Goal: Task Accomplishment & Management: Manage account settings

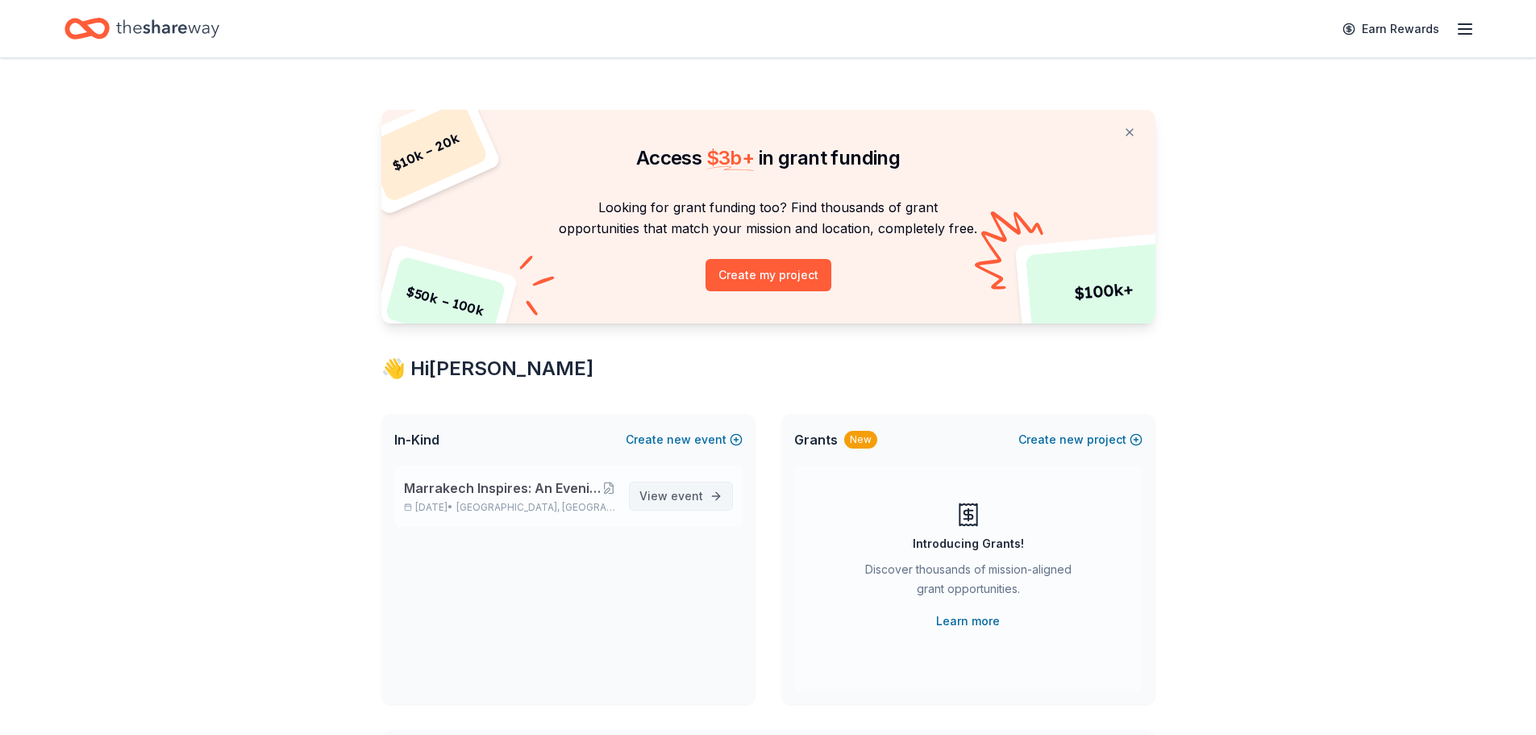
click at [696, 492] on span "event" at bounding box center [687, 496] width 32 height 14
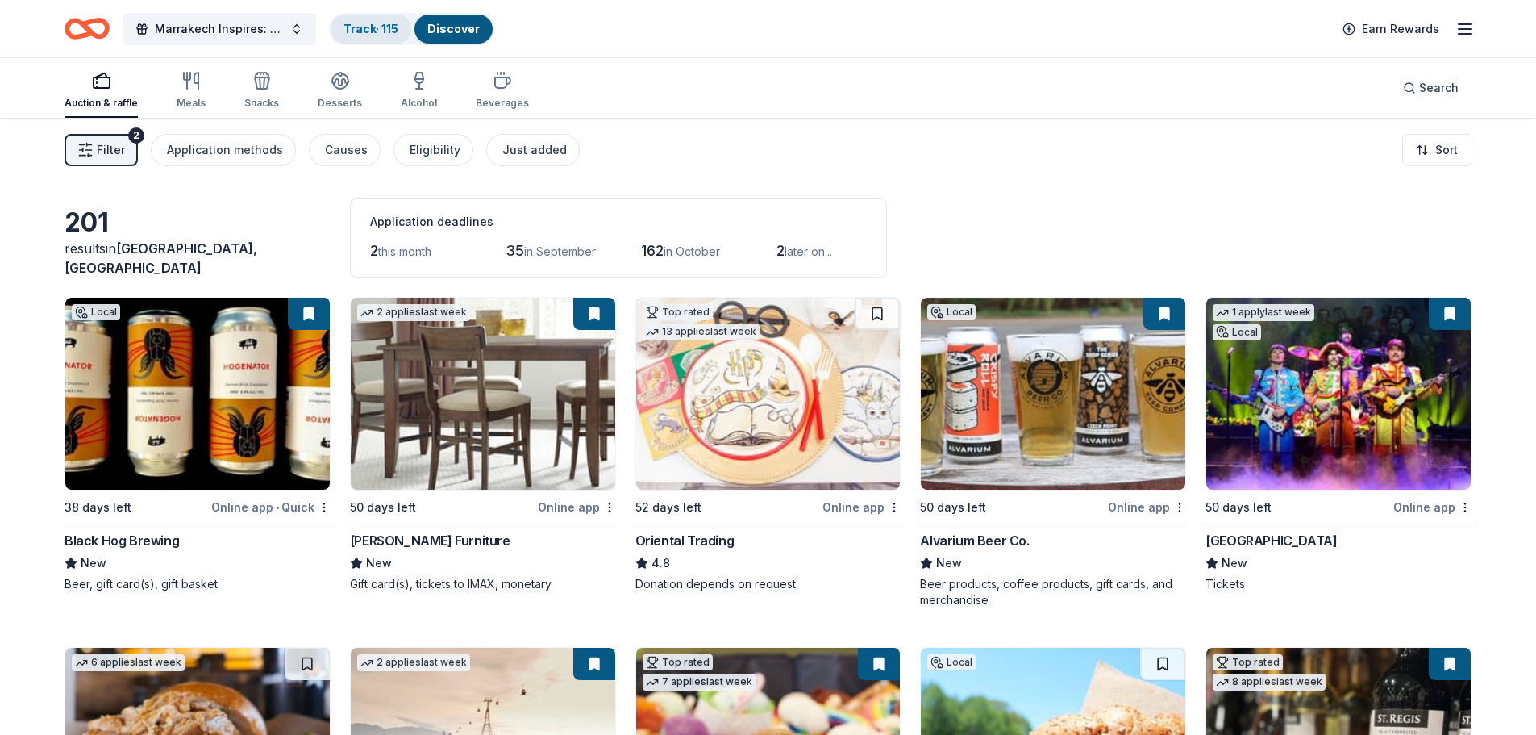
click at [383, 25] on link "Track · 115" at bounding box center [371, 29] width 55 height 14
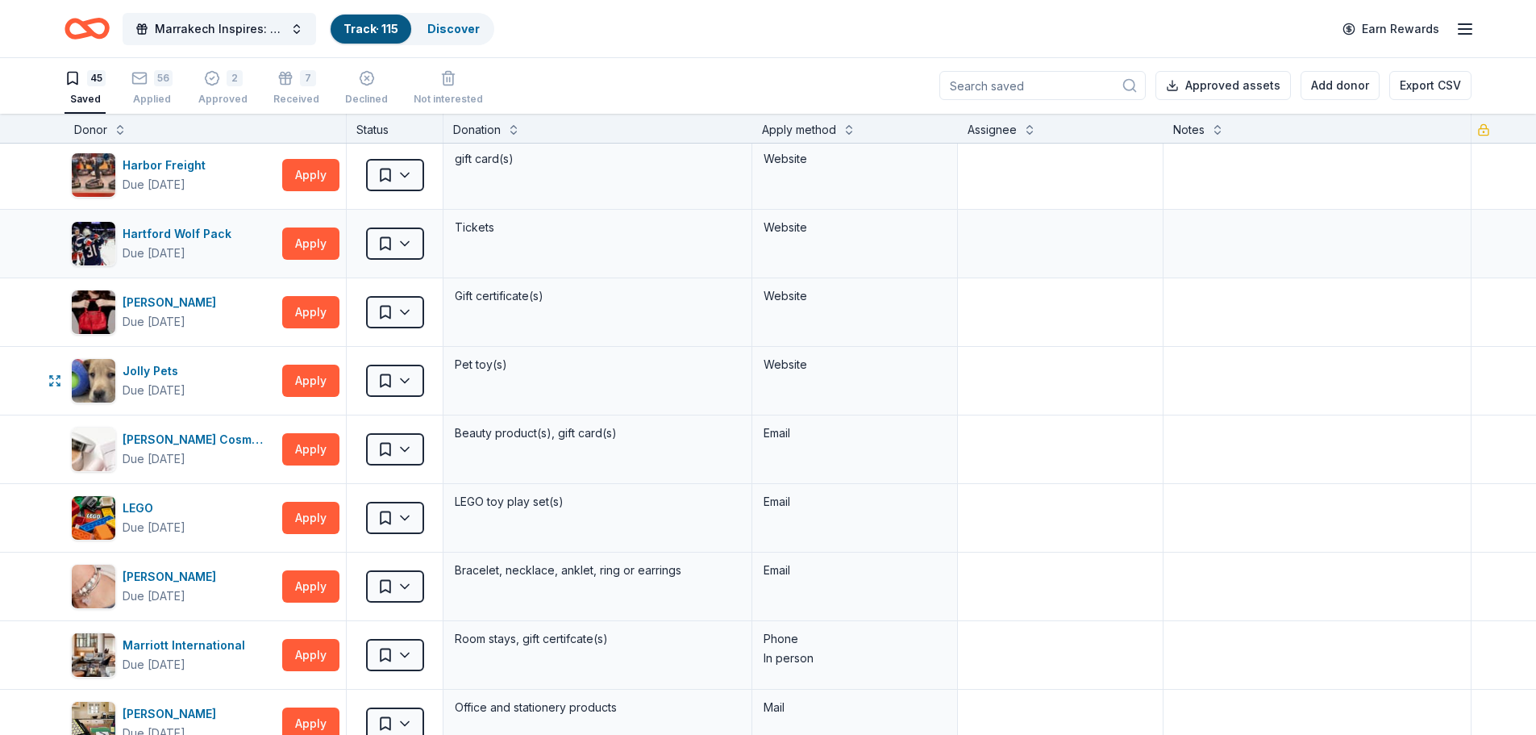
scroll to position [968, 0]
click at [156, 90] on div "56 Applied" at bounding box center [151, 87] width 41 height 35
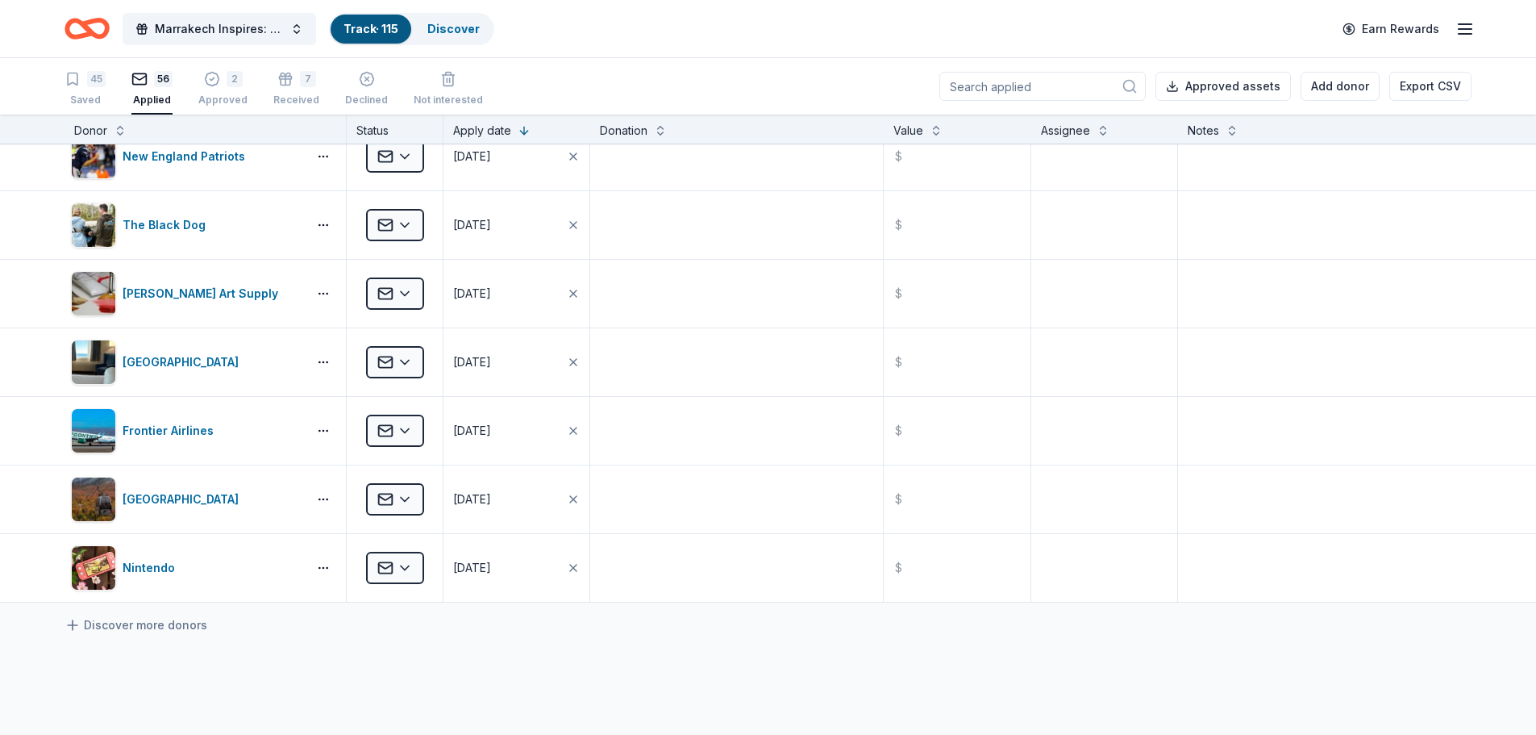
scroll to position [3387, 0]
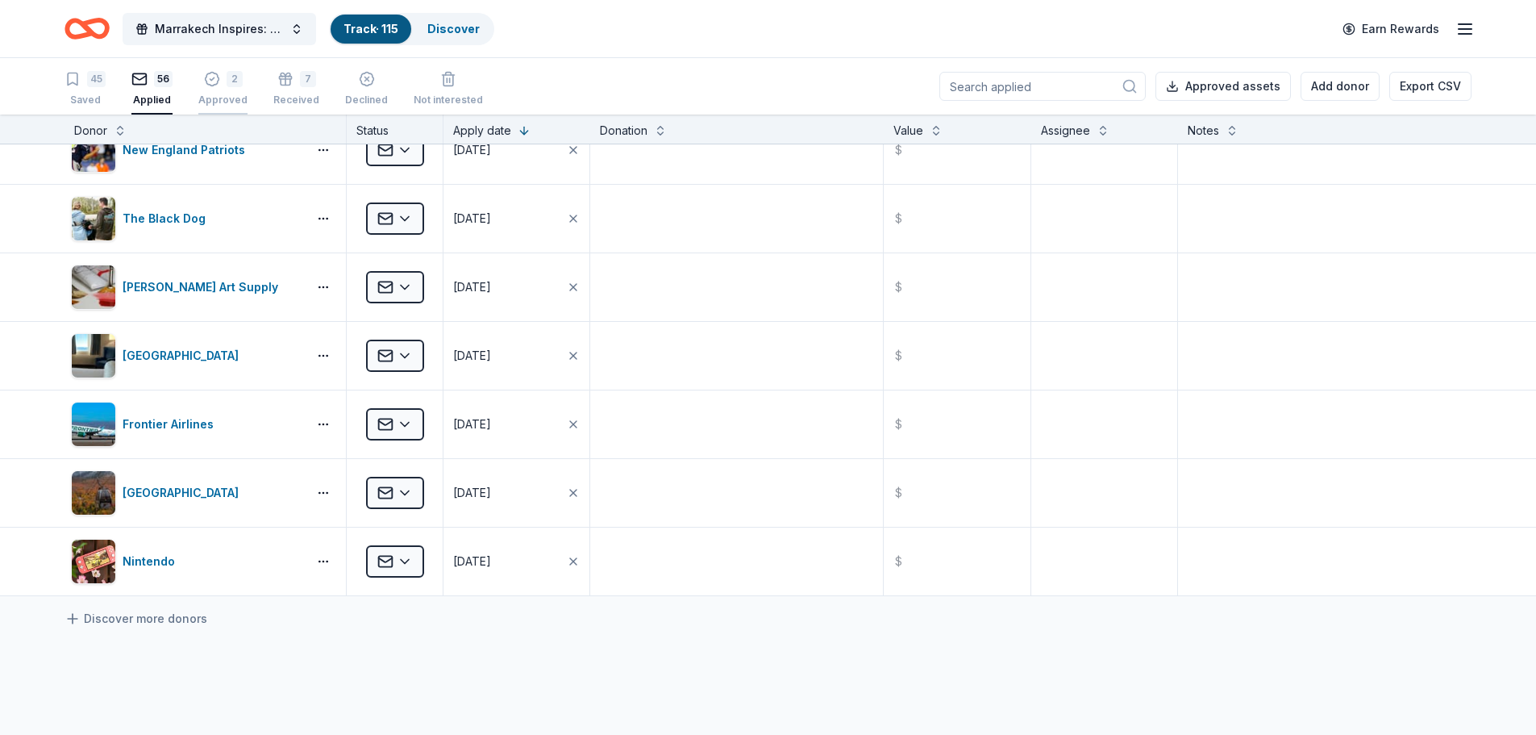
click at [206, 86] on icon "button" at bounding box center [212, 79] width 16 height 16
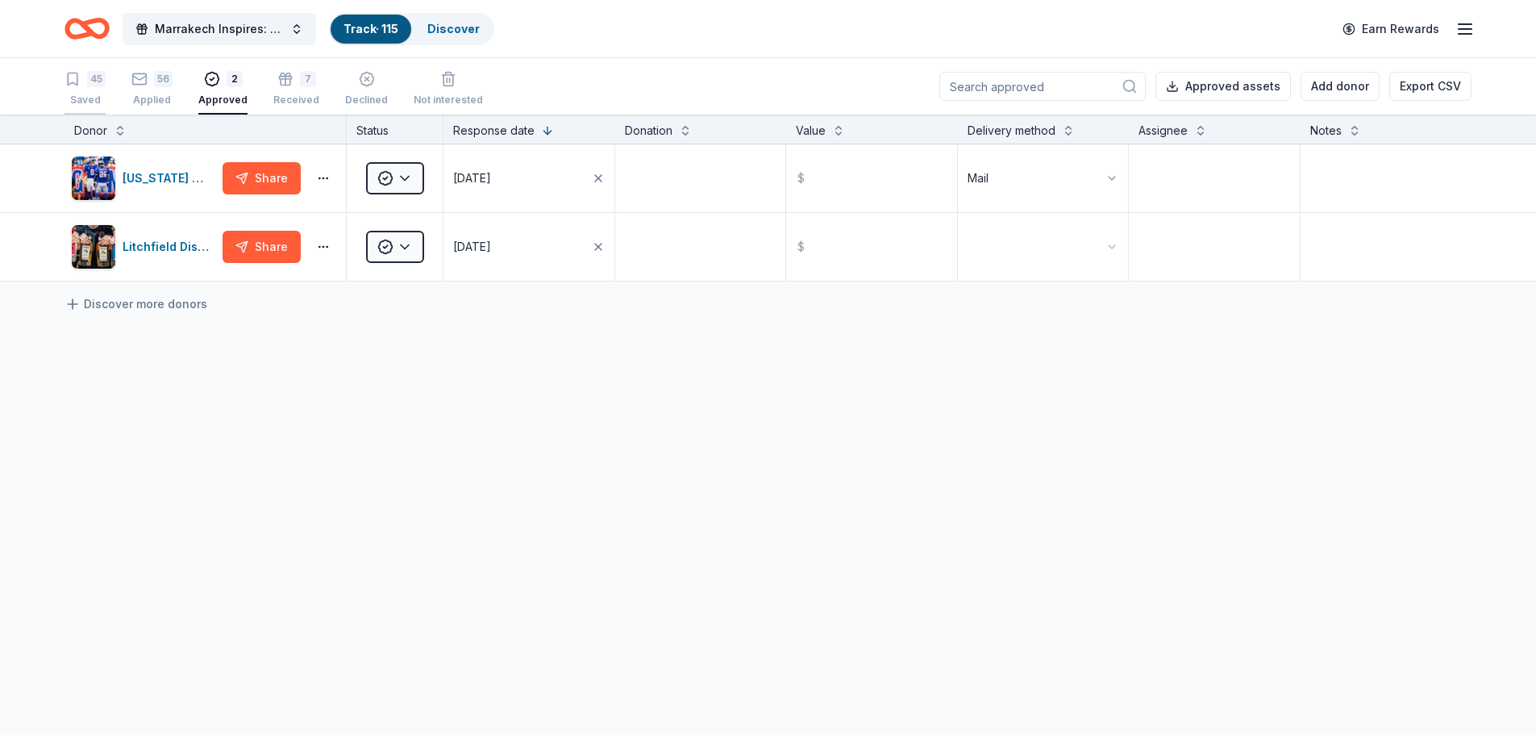
click at [81, 93] on div "45 Saved" at bounding box center [85, 88] width 41 height 35
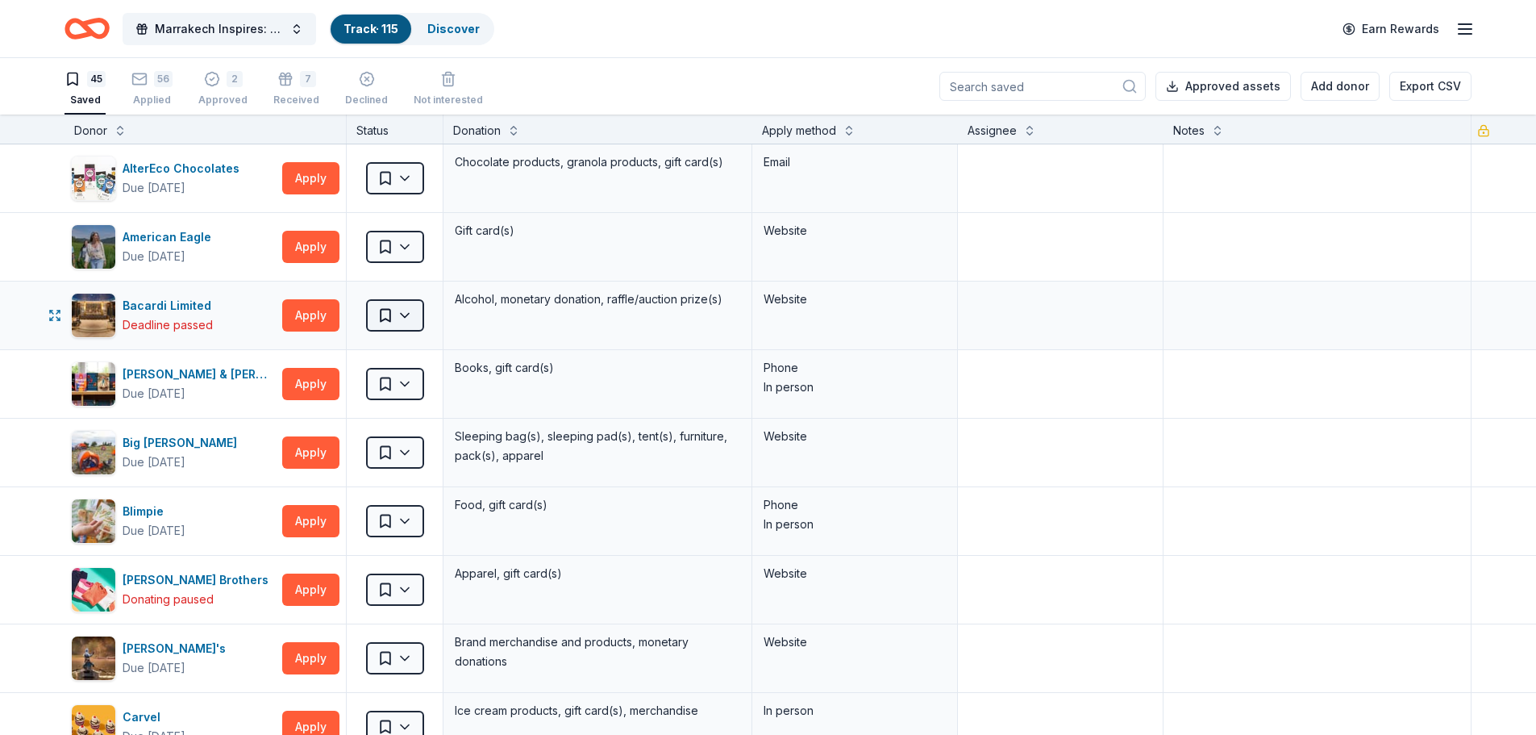
click at [416, 324] on html "Marrakech Inspires: An Evening of Possibility Cocktail Party & Auction Track · …" at bounding box center [768, 367] width 1536 height 735
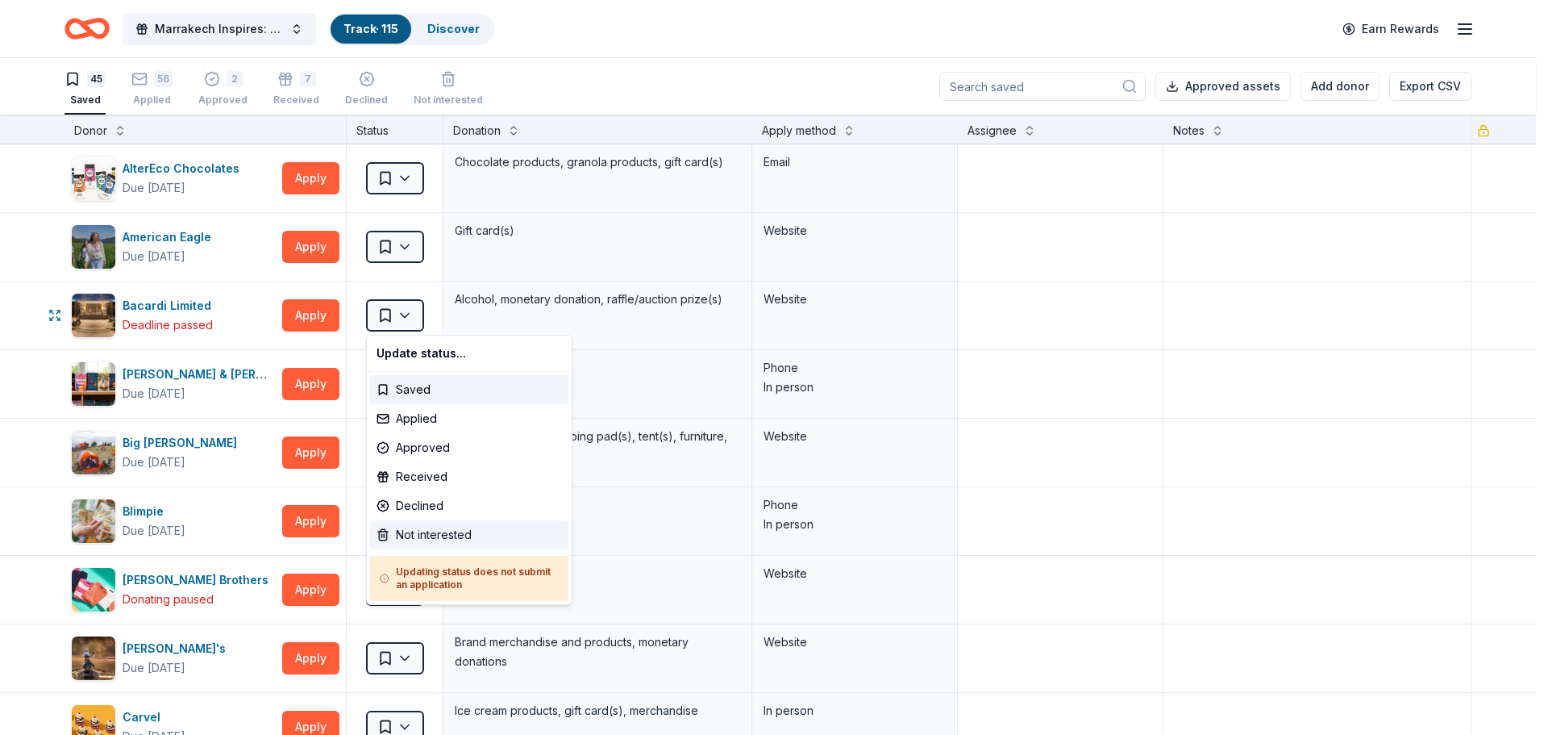
click at [448, 530] on div "Not interested" at bounding box center [469, 534] width 198 height 29
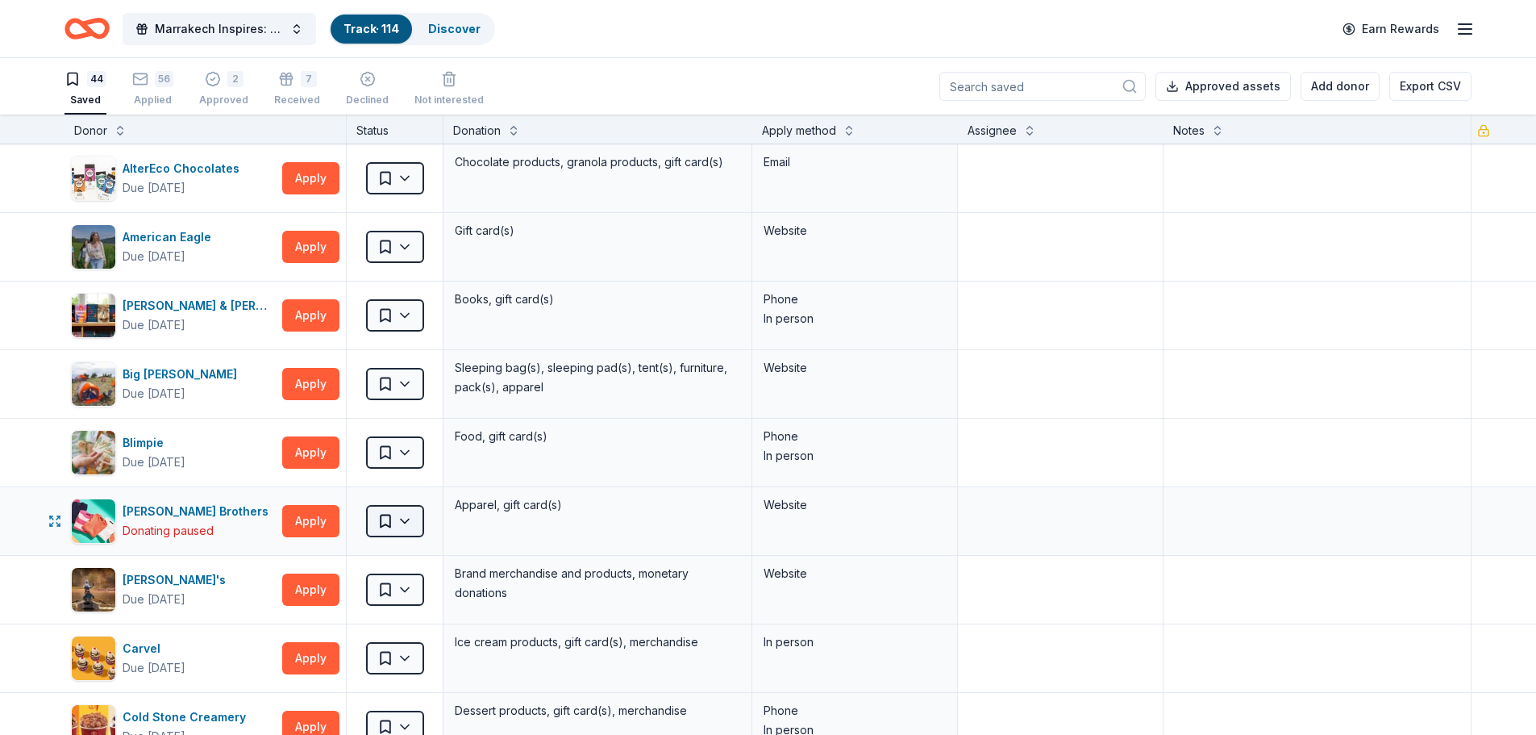
click at [403, 522] on html "Marrakech Inspires: An Evening of Possibility Cocktail Party & Auction Track · …" at bounding box center [768, 367] width 1536 height 735
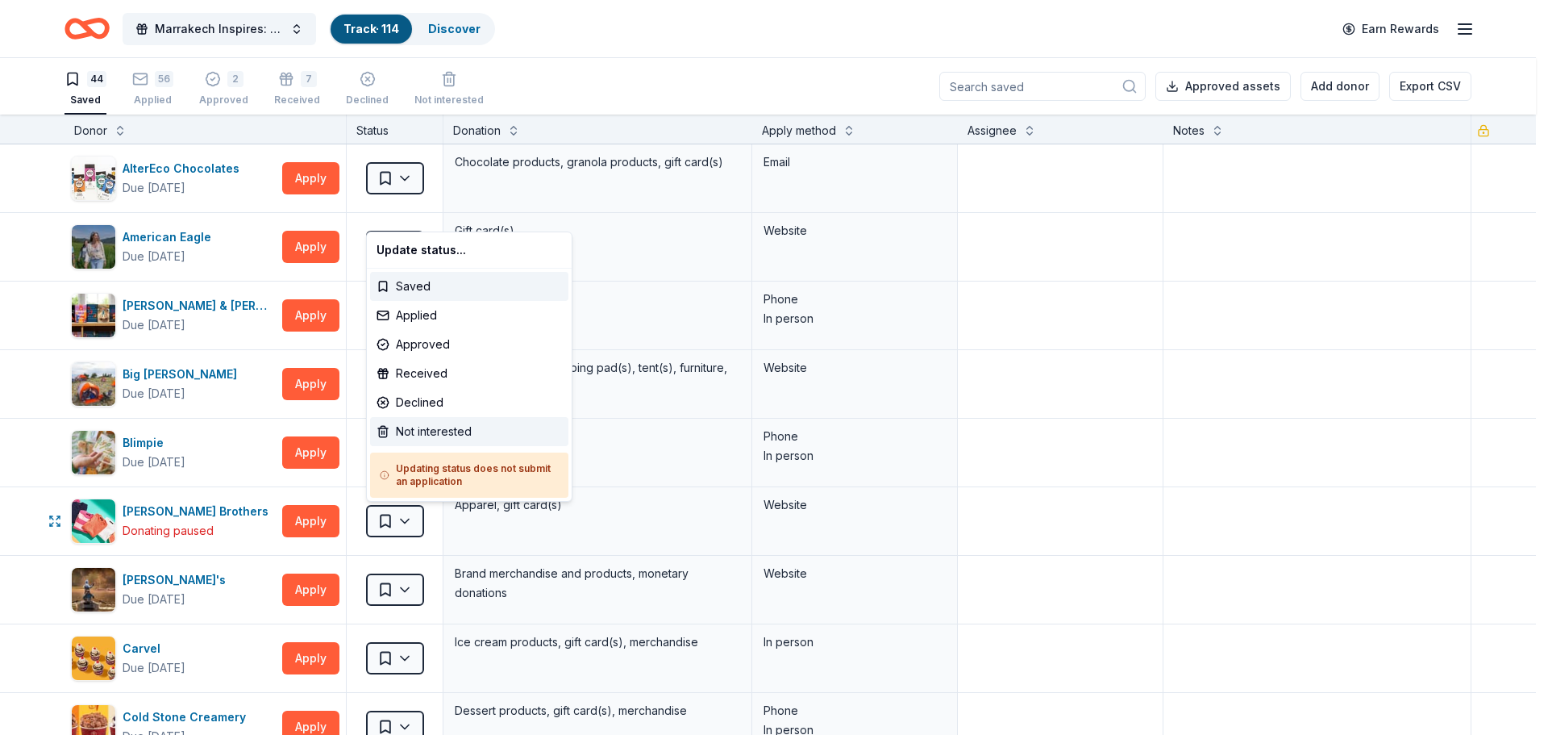
click at [433, 431] on div "Not interested" at bounding box center [469, 431] width 198 height 29
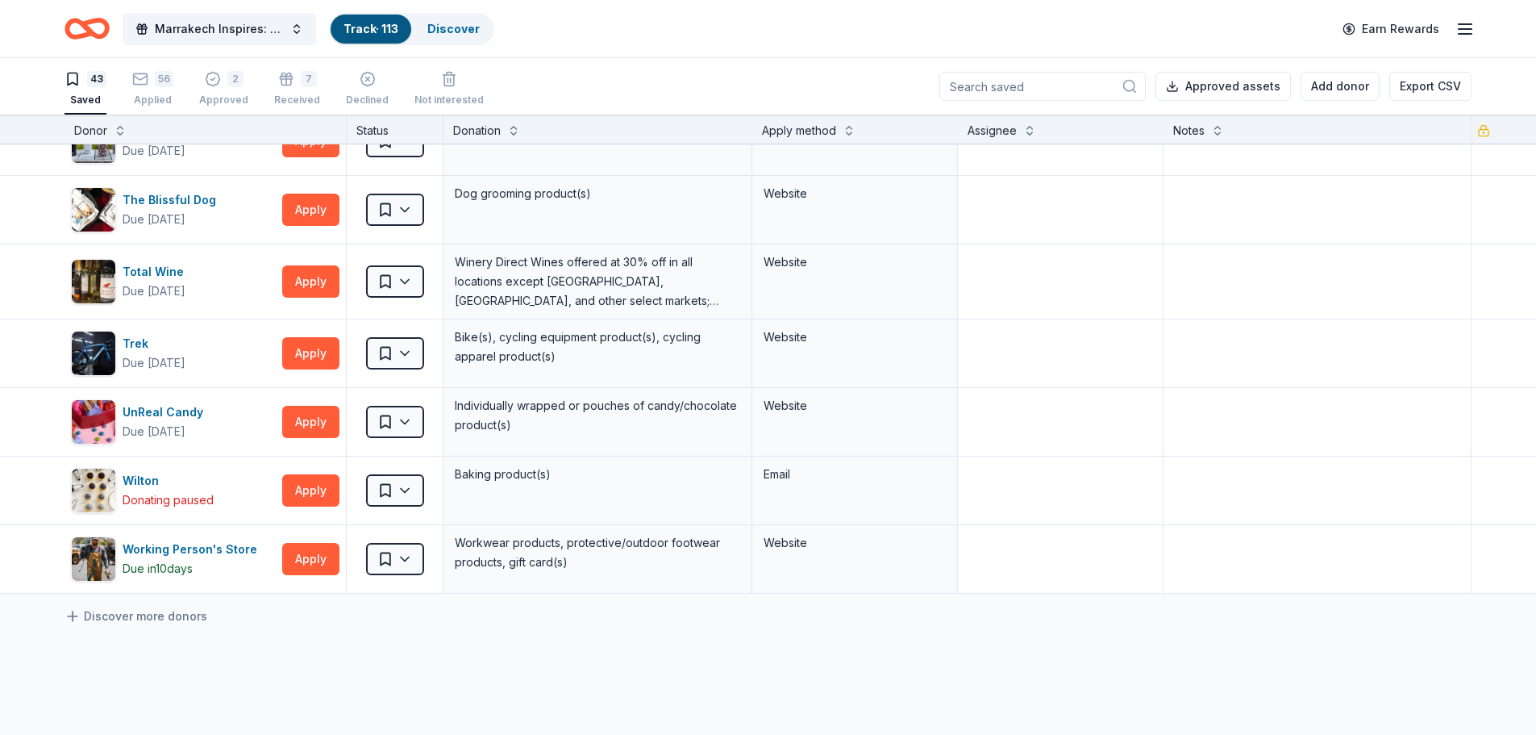
scroll to position [2581, 0]
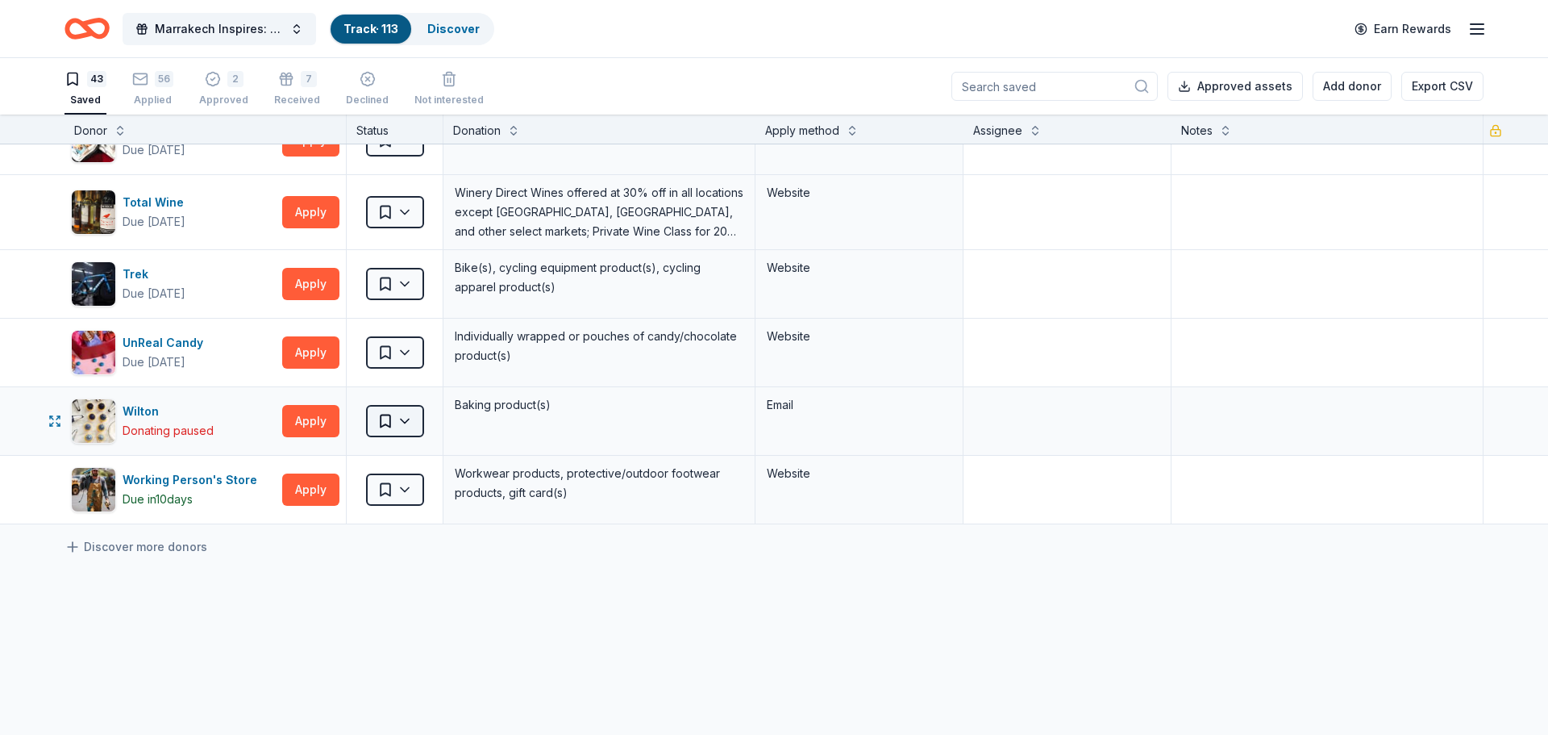
click at [415, 425] on html "Marrakech Inspires: An Evening of Possibility Cocktail Party & Auction Track · …" at bounding box center [774, 367] width 1548 height 735
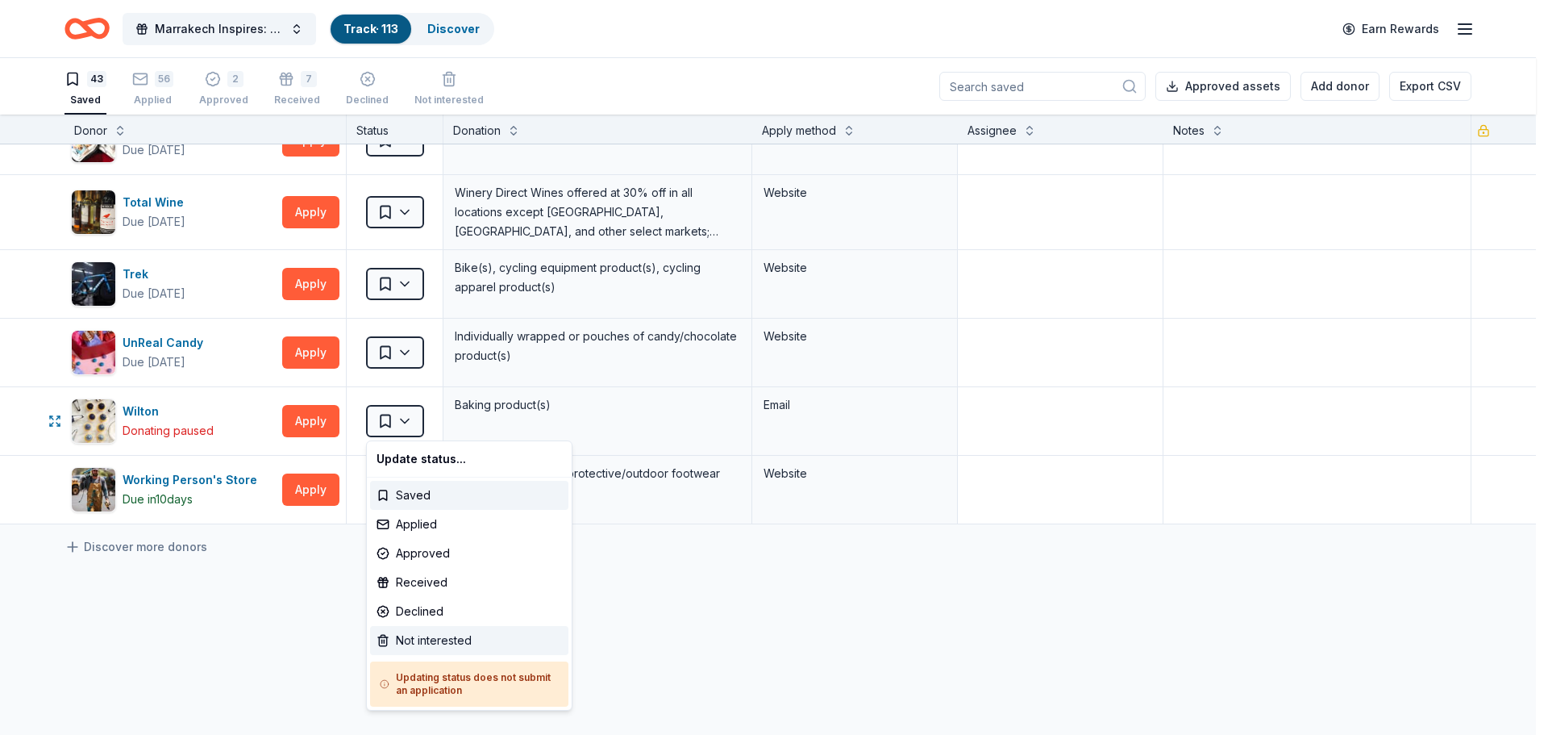
click at [428, 640] on div "Not interested" at bounding box center [469, 640] width 198 height 29
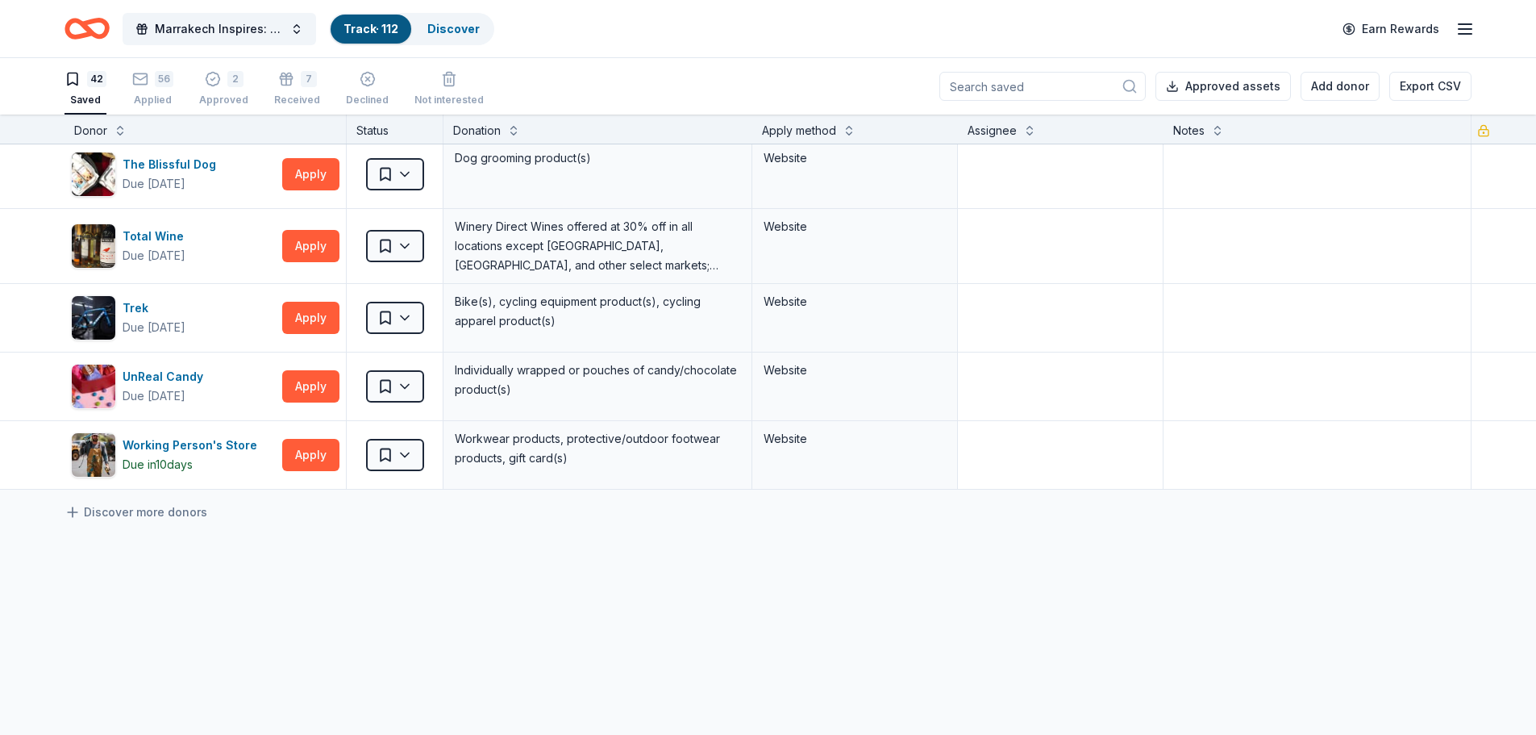
scroll to position [2500, 0]
